Goal: Task Accomplishment & Management: Use online tool/utility

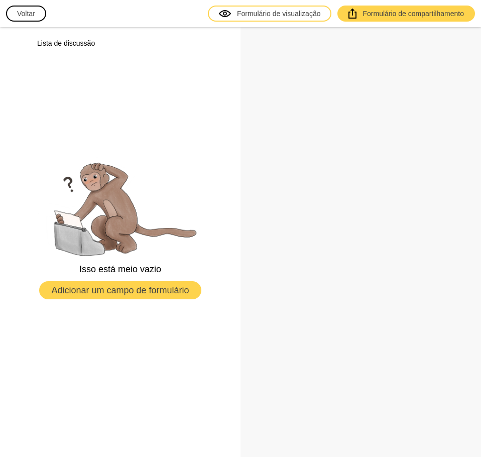
click at [26, 14] on font "Voltar" at bounding box center [26, 14] width 18 height 8
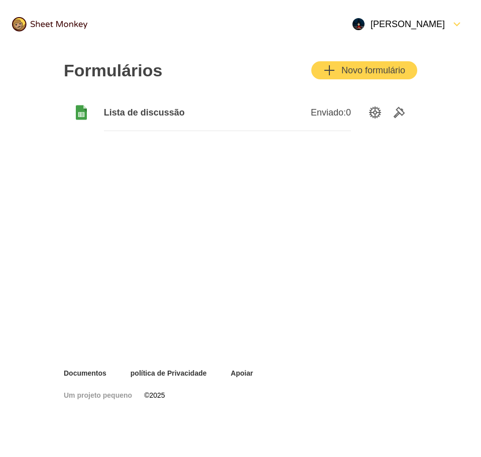
drag, startPoint x: 132, startPoint y: 115, endPoint x: 94, endPoint y: 189, distance: 83.3
click at [94, 189] on div "Formulários Novo formulário Lista de discussão Enviado: 0" at bounding box center [241, 208] width 402 height 320
click at [358, 69] on font "Novo formulário" at bounding box center [373, 70] width 64 height 10
click at [377, 113] on icon "Opções de configuração" at bounding box center [375, 112] width 12 height 12
click at [401, 112] on icon "Ferramentas" at bounding box center [399, 112] width 12 height 12
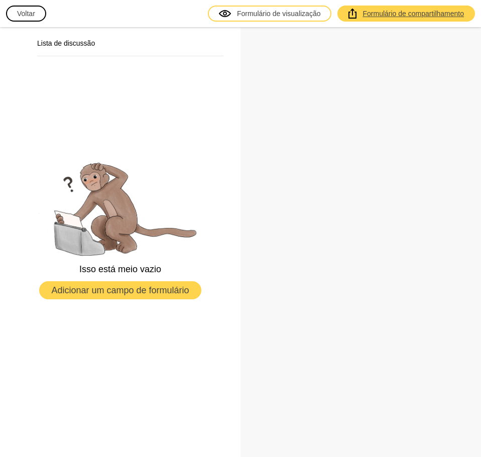
click at [363, 18] on font "Formulário de compartilhamento" at bounding box center [413, 14] width 101 height 10
click at [159, 291] on font "Adicionar um campo de formulário" at bounding box center [120, 290] width 138 height 10
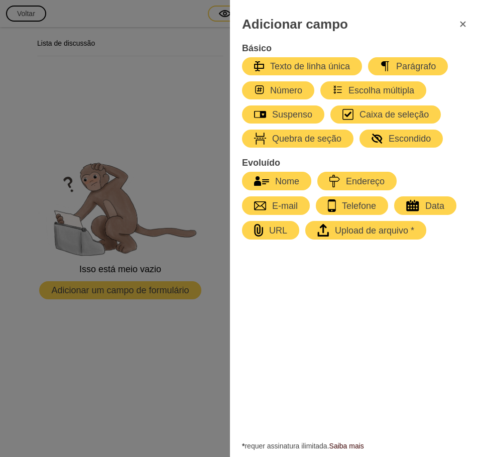
click at [463, 24] on icon "FormulárioFechar" at bounding box center [462, 24] width 5 height 5
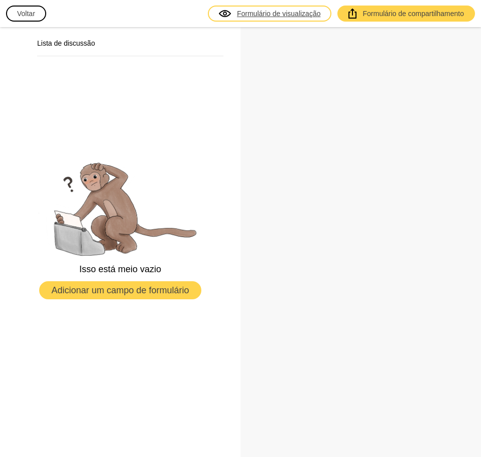
click at [264, 17] on font "Formulário de visualização" at bounding box center [279, 14] width 84 height 8
